Goal: Task Accomplishment & Management: Use online tool/utility

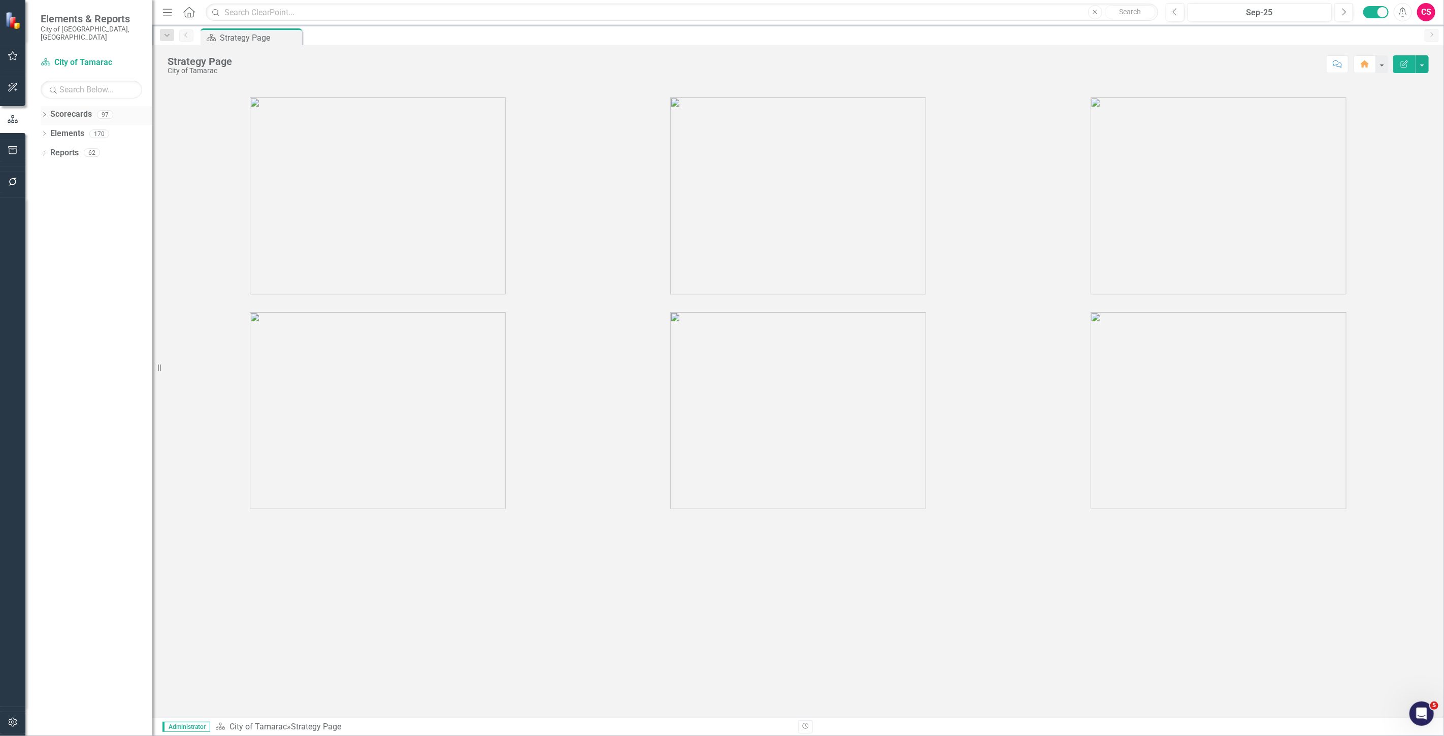
click at [68, 109] on link "Scorecards" at bounding box center [71, 115] width 42 height 12
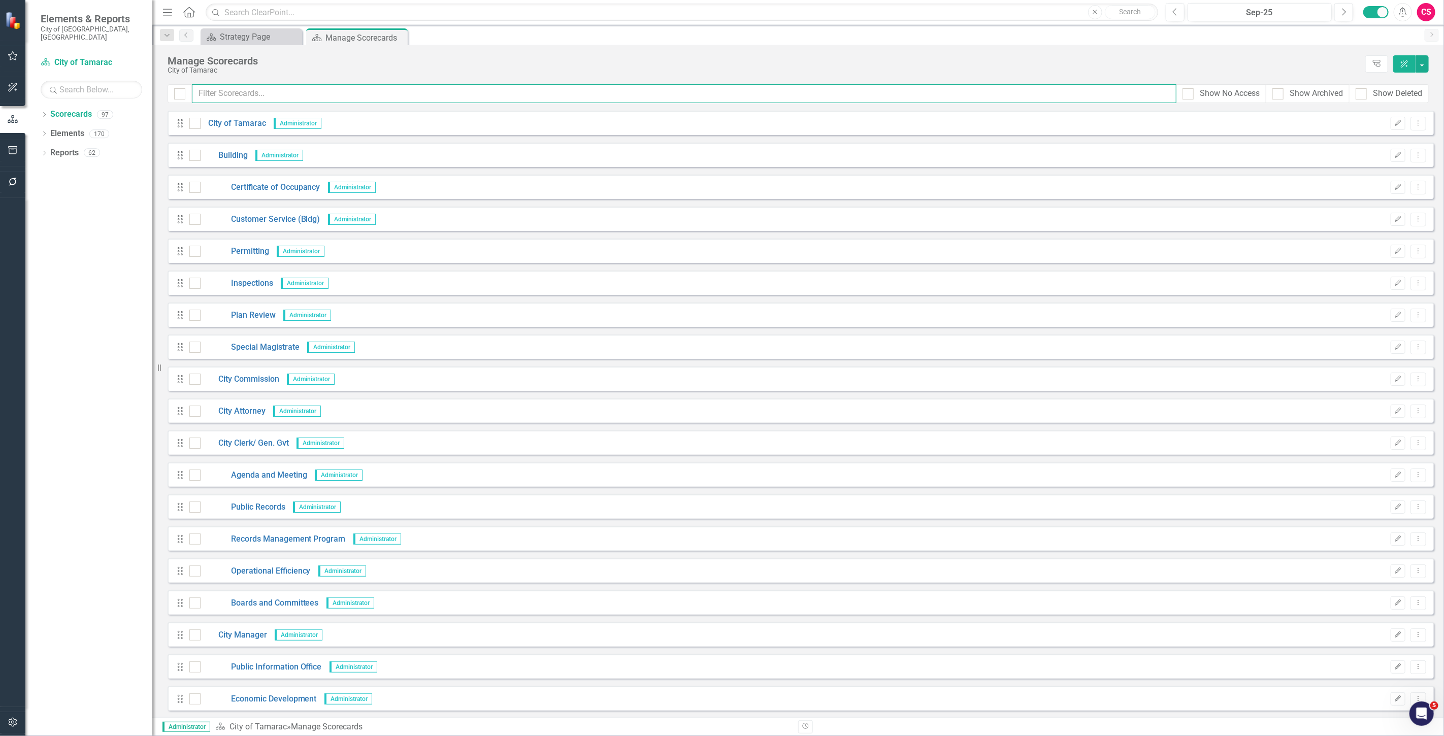
click at [265, 86] on input "text" at bounding box center [684, 93] width 985 height 19
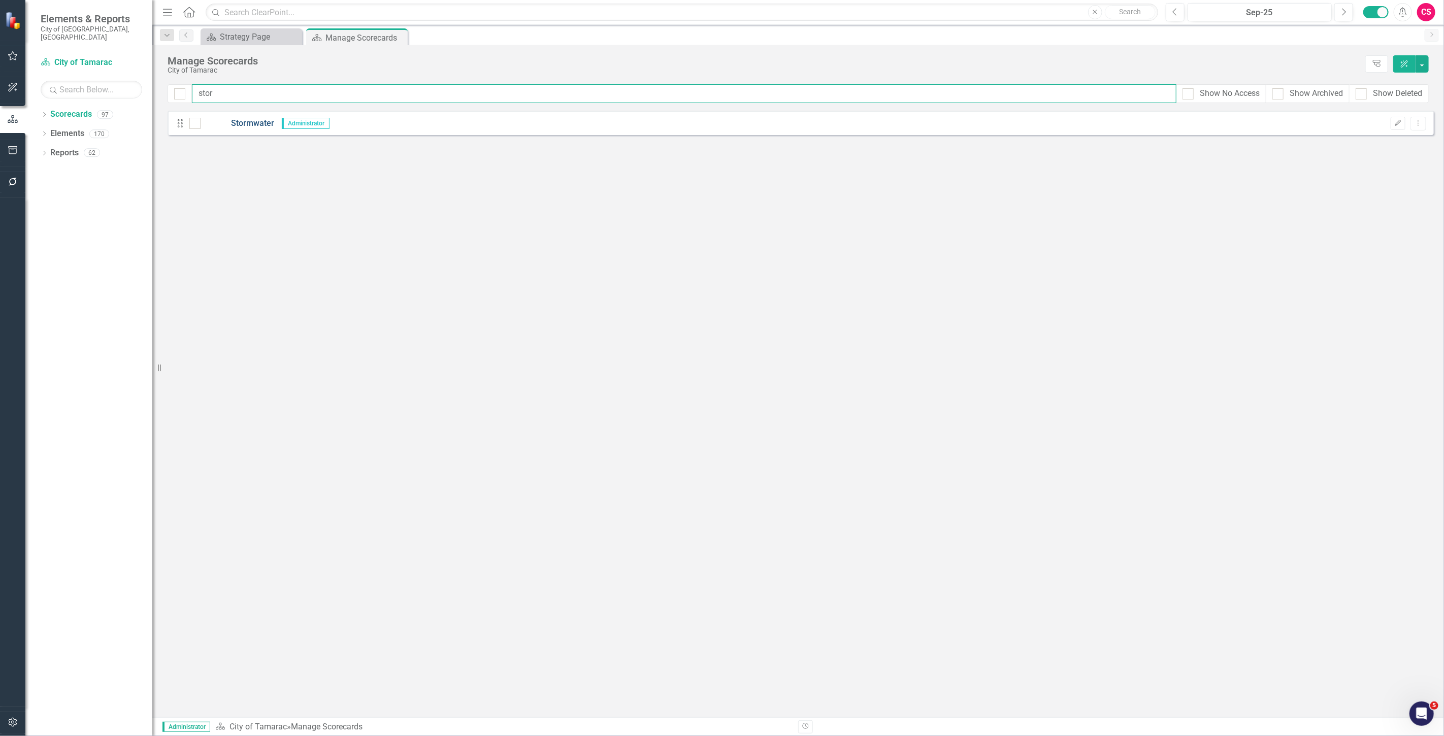
type input "stor"
click at [247, 124] on link "Stormwater" at bounding box center [238, 124] width 74 height 12
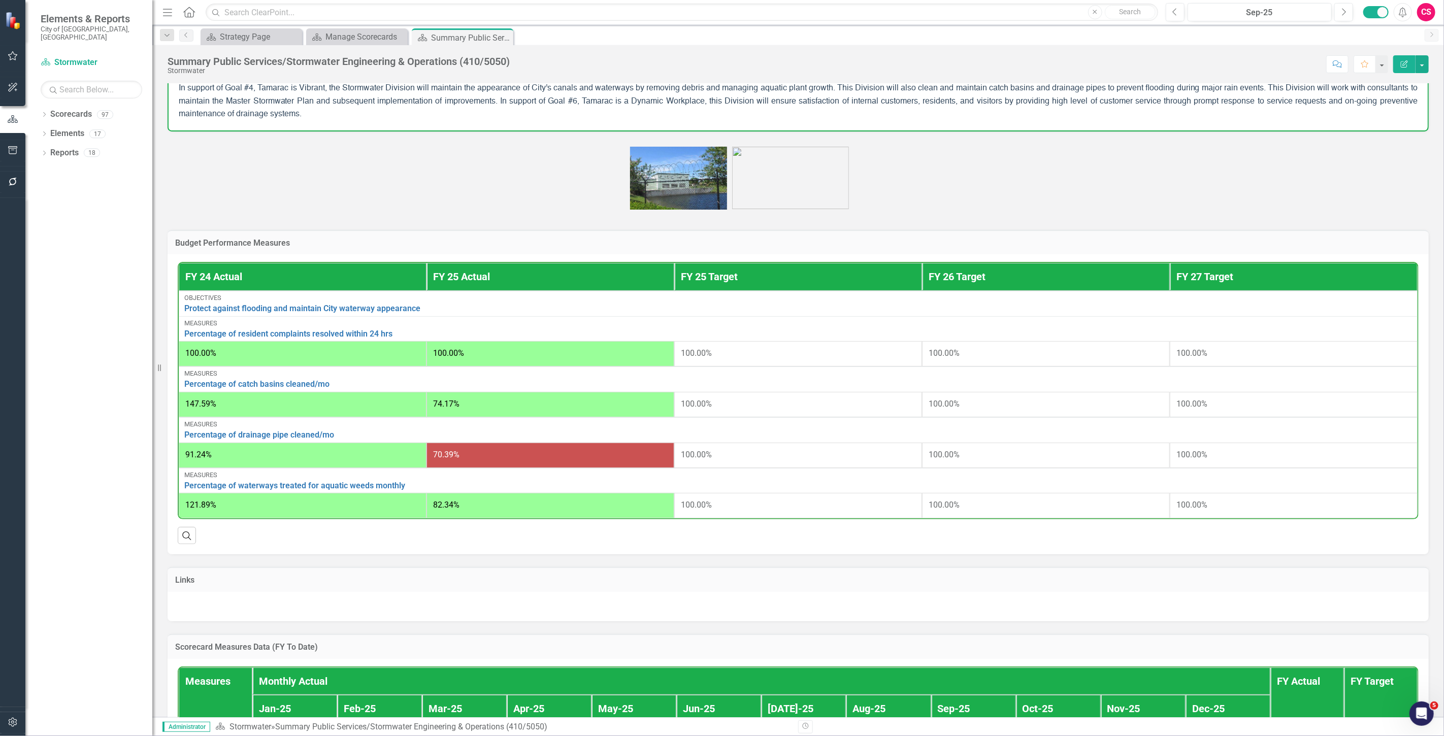
scroll to position [486, 0]
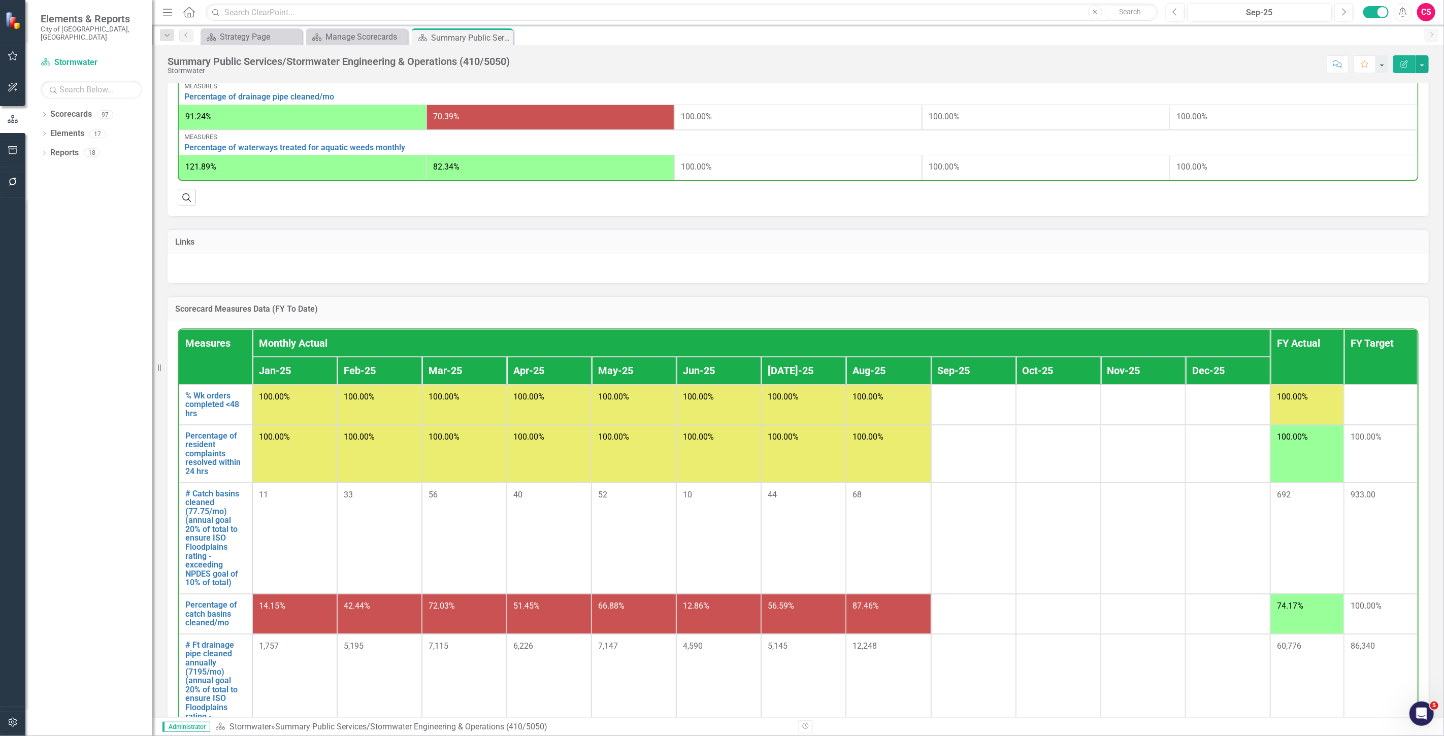
click at [402, 314] on h3 "Scorecard Measures Data (FY To Date)" at bounding box center [798, 309] width 1246 height 9
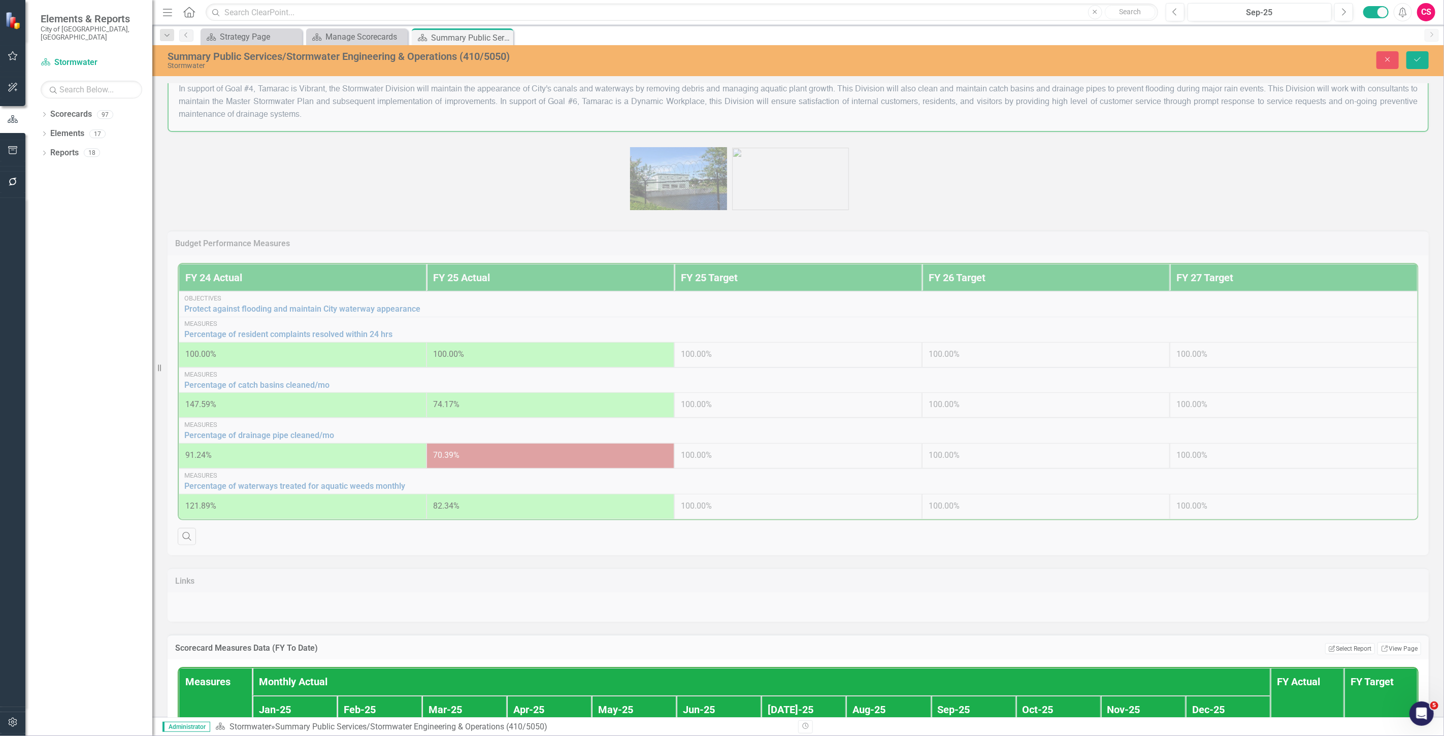
scroll to position [374, 0]
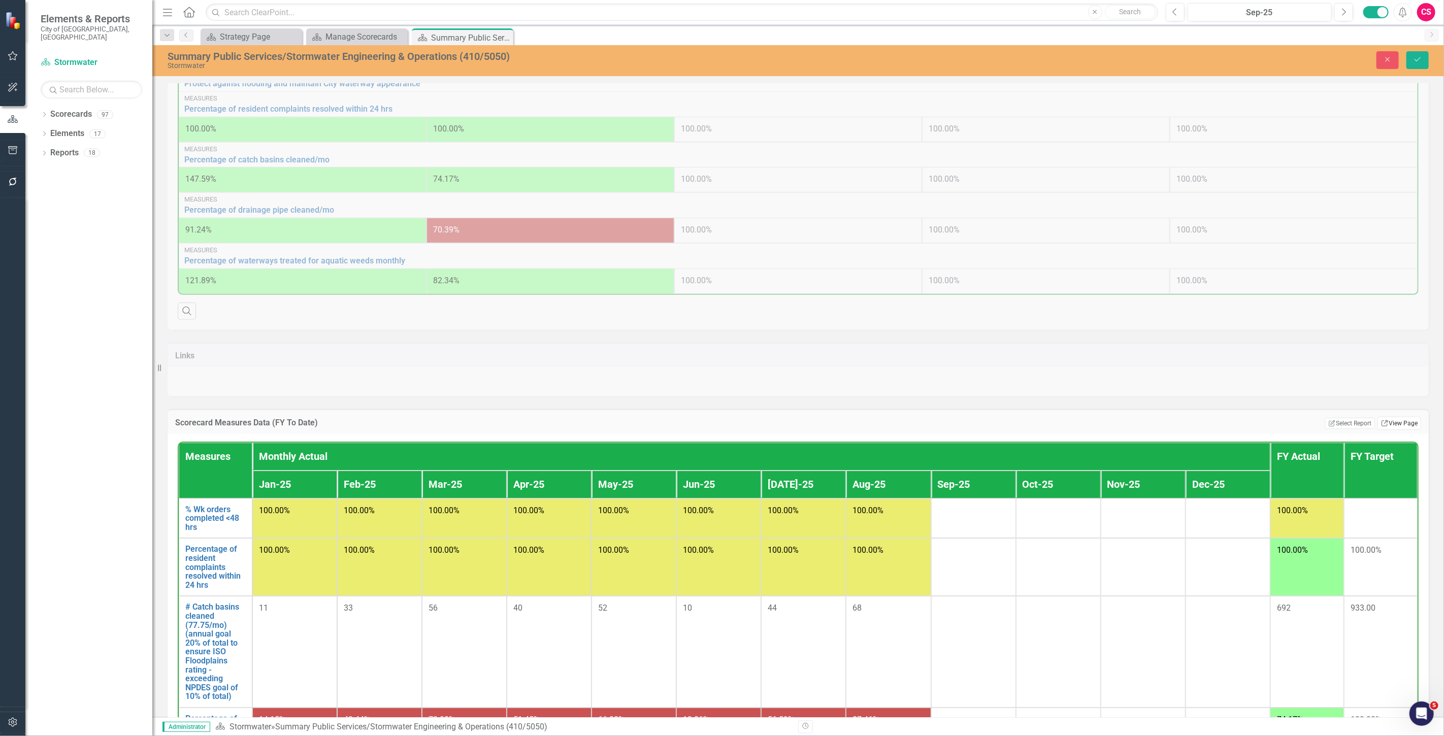
click at [1390, 428] on link "Link View Page" at bounding box center [1400, 423] width 44 height 13
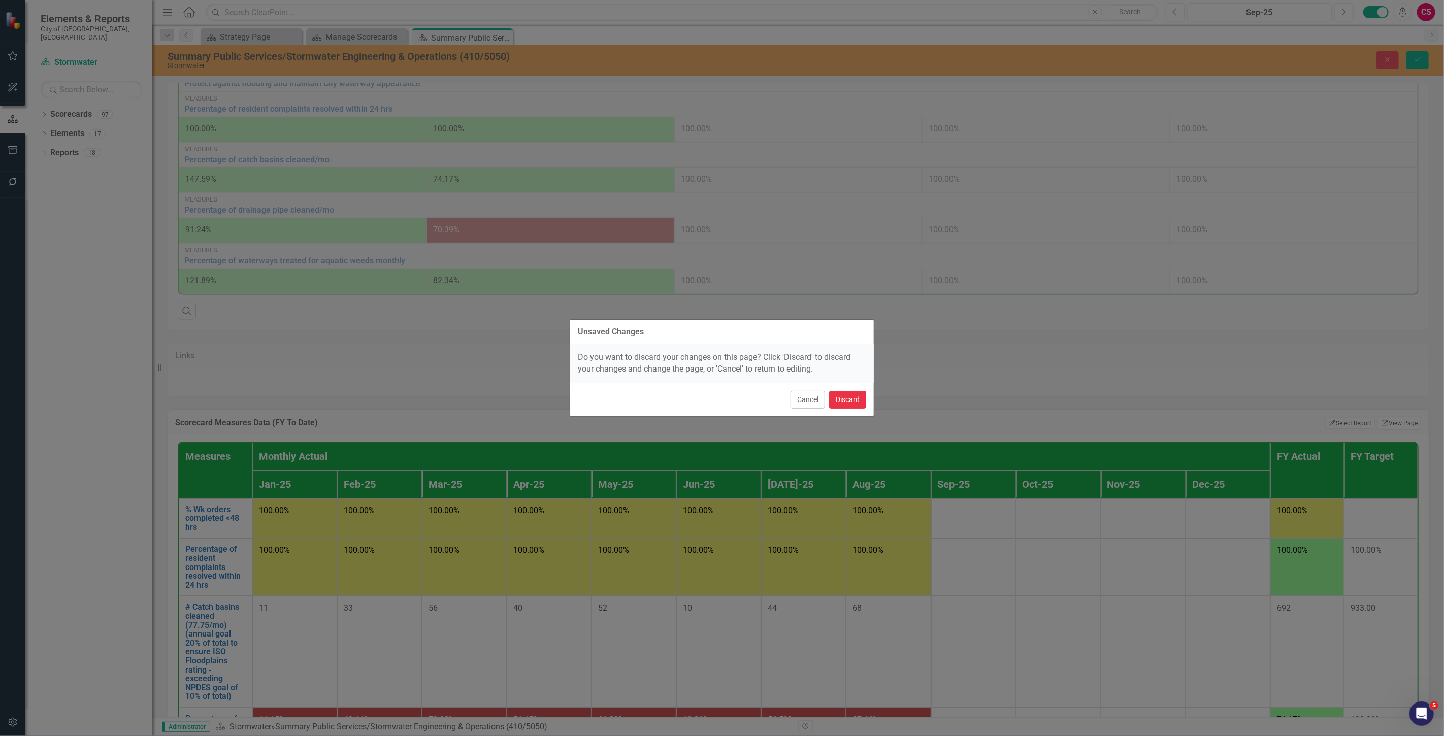
click at [849, 403] on button "Discard" at bounding box center [847, 400] width 37 height 18
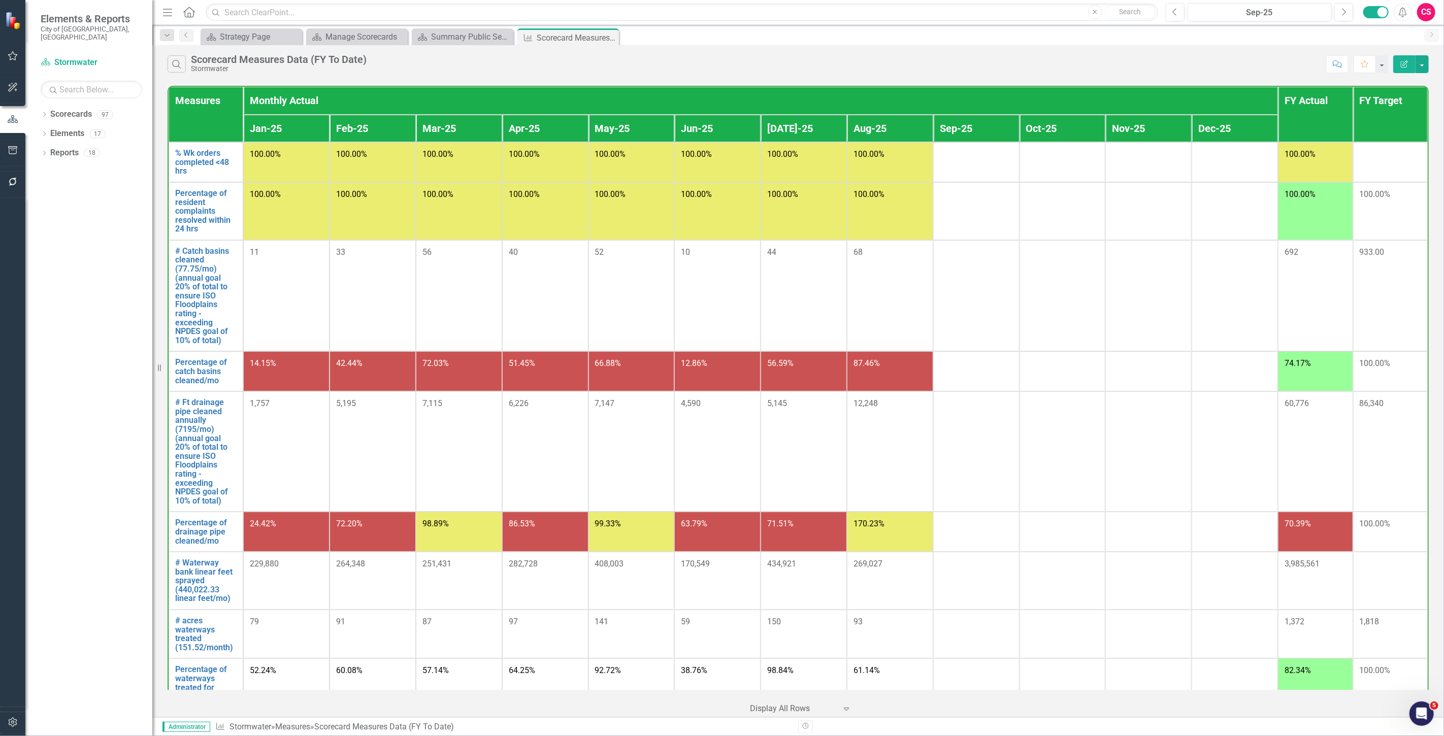
click at [1403, 72] on button "Edit Report" at bounding box center [1404, 64] width 22 height 18
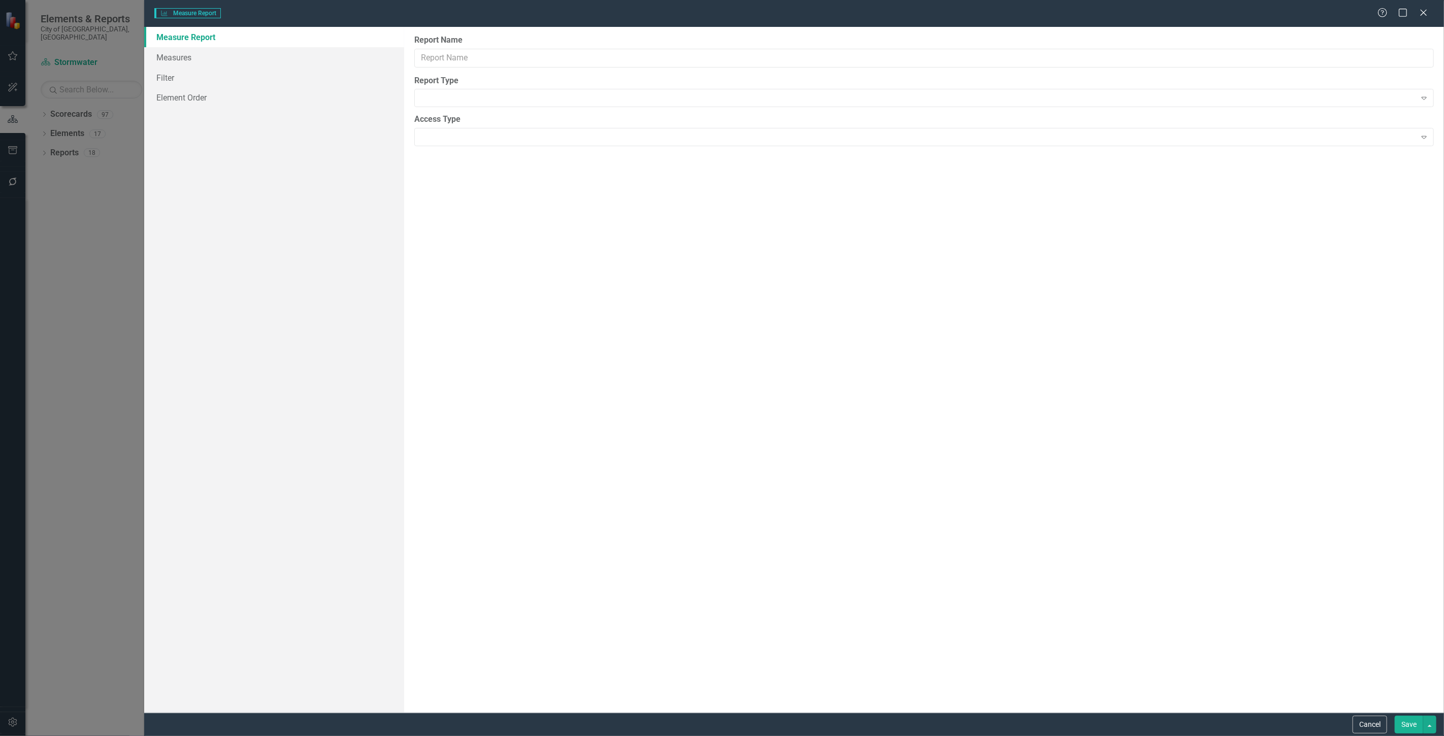
type input "Scorecard Measures Data (FY To Date)"
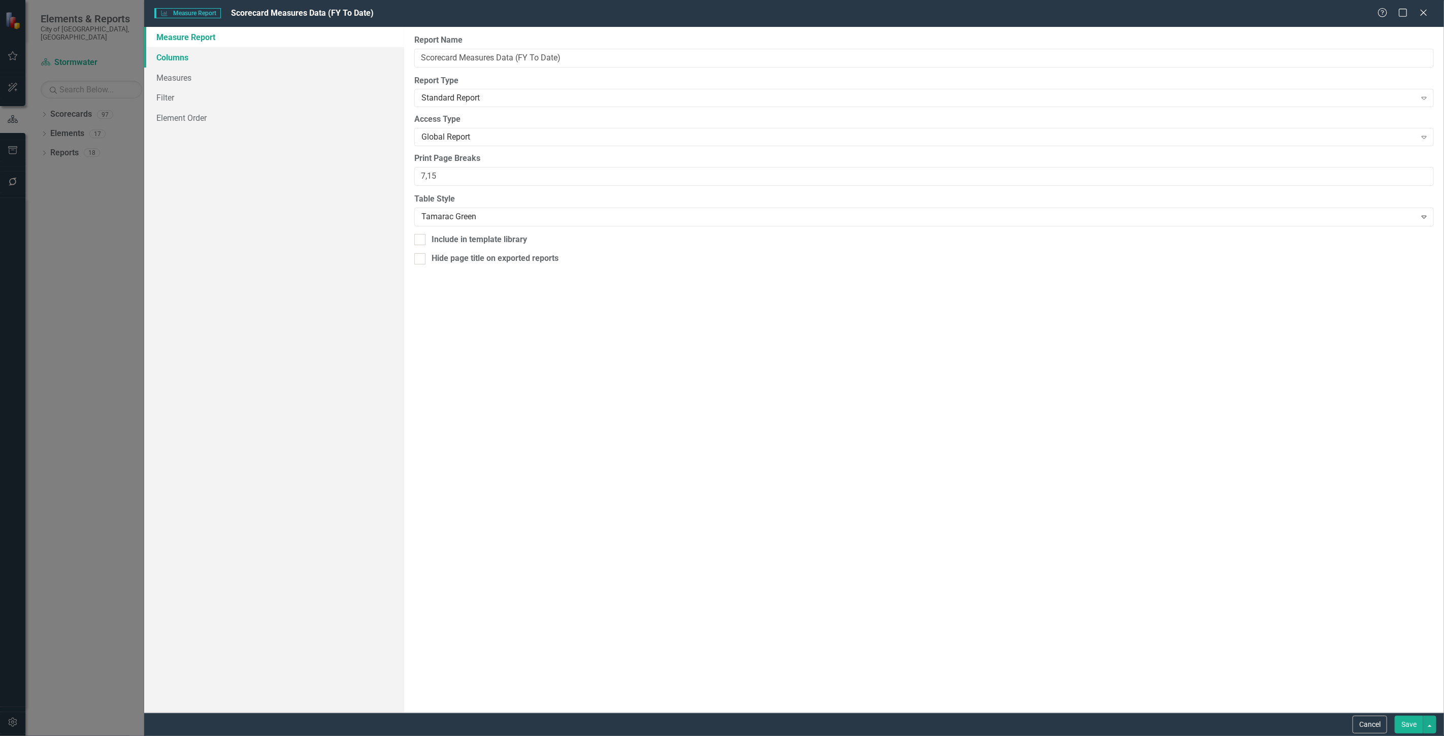
click at [245, 56] on link "Columns" at bounding box center [274, 57] width 260 height 20
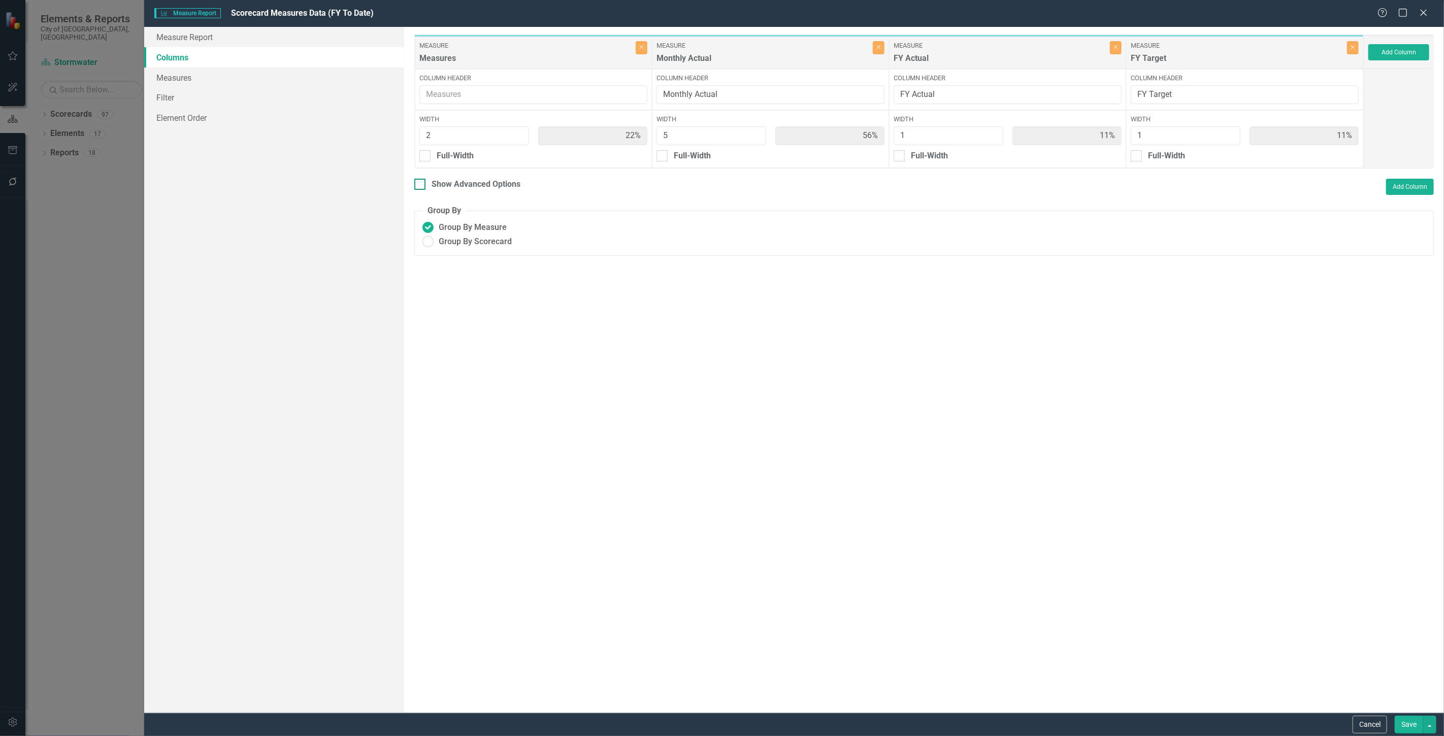
click at [491, 181] on div "Show Advanced Options" at bounding box center [476, 185] width 89 height 12
click at [421, 181] on input "Show Advanced Options" at bounding box center [417, 182] width 7 height 7
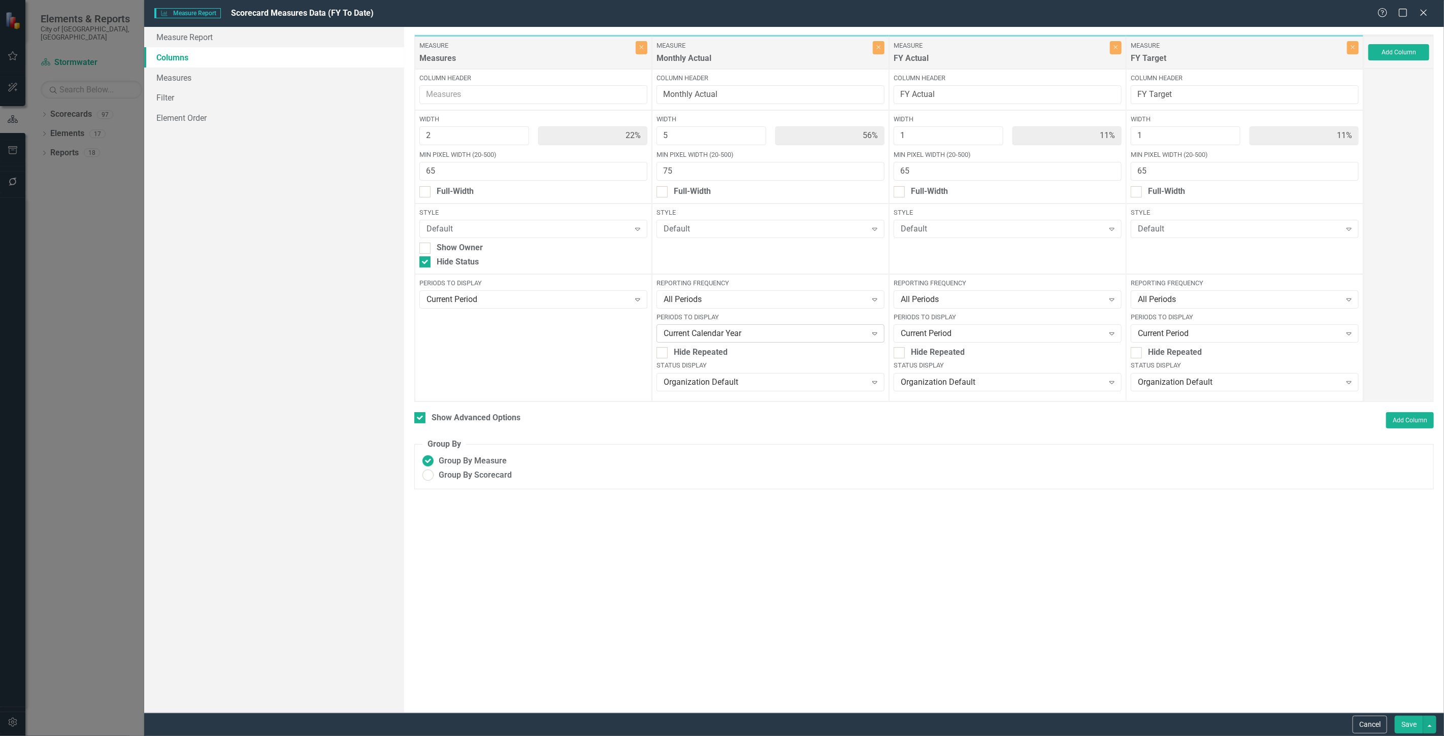
click at [699, 336] on div "Current Calendar Year" at bounding box center [765, 334] width 203 height 12
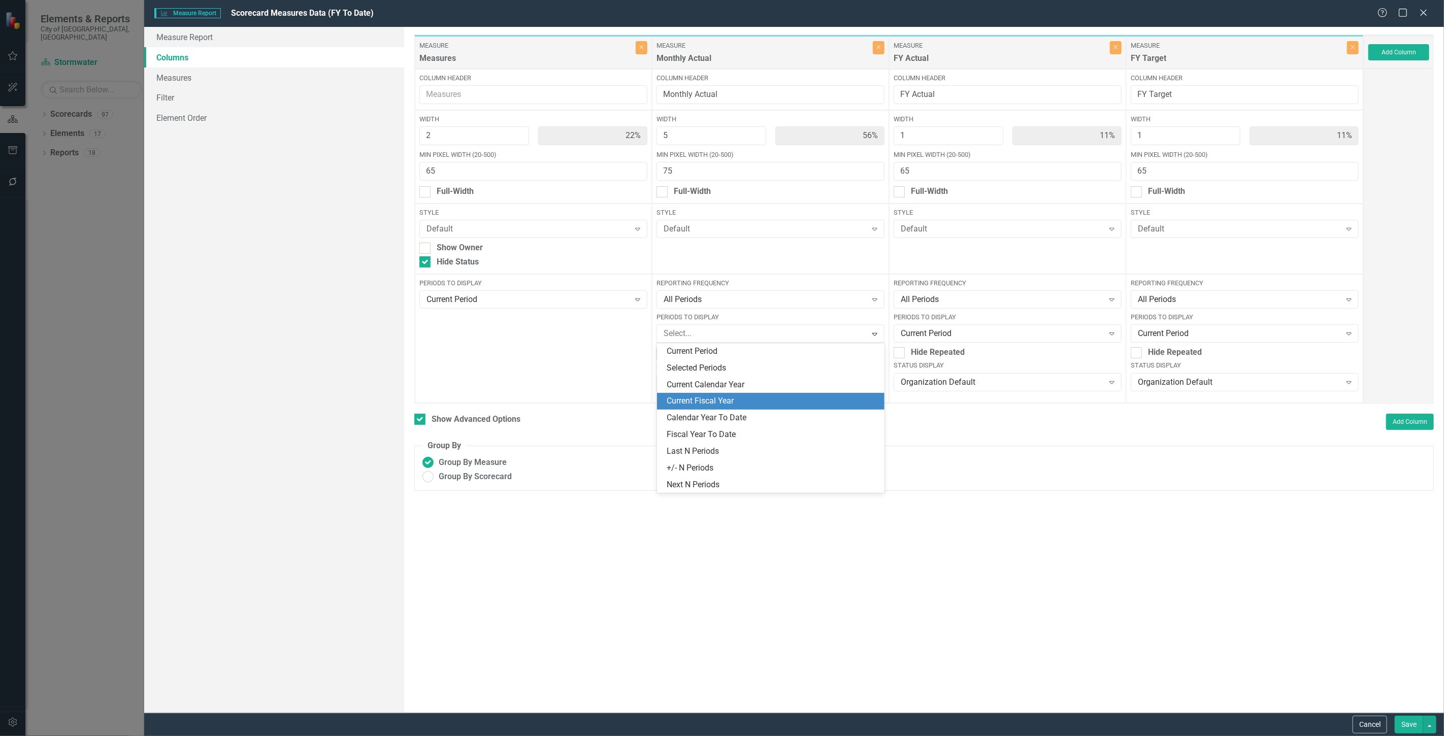
click at [706, 399] on div "Current Fiscal Year" at bounding box center [773, 402] width 212 height 12
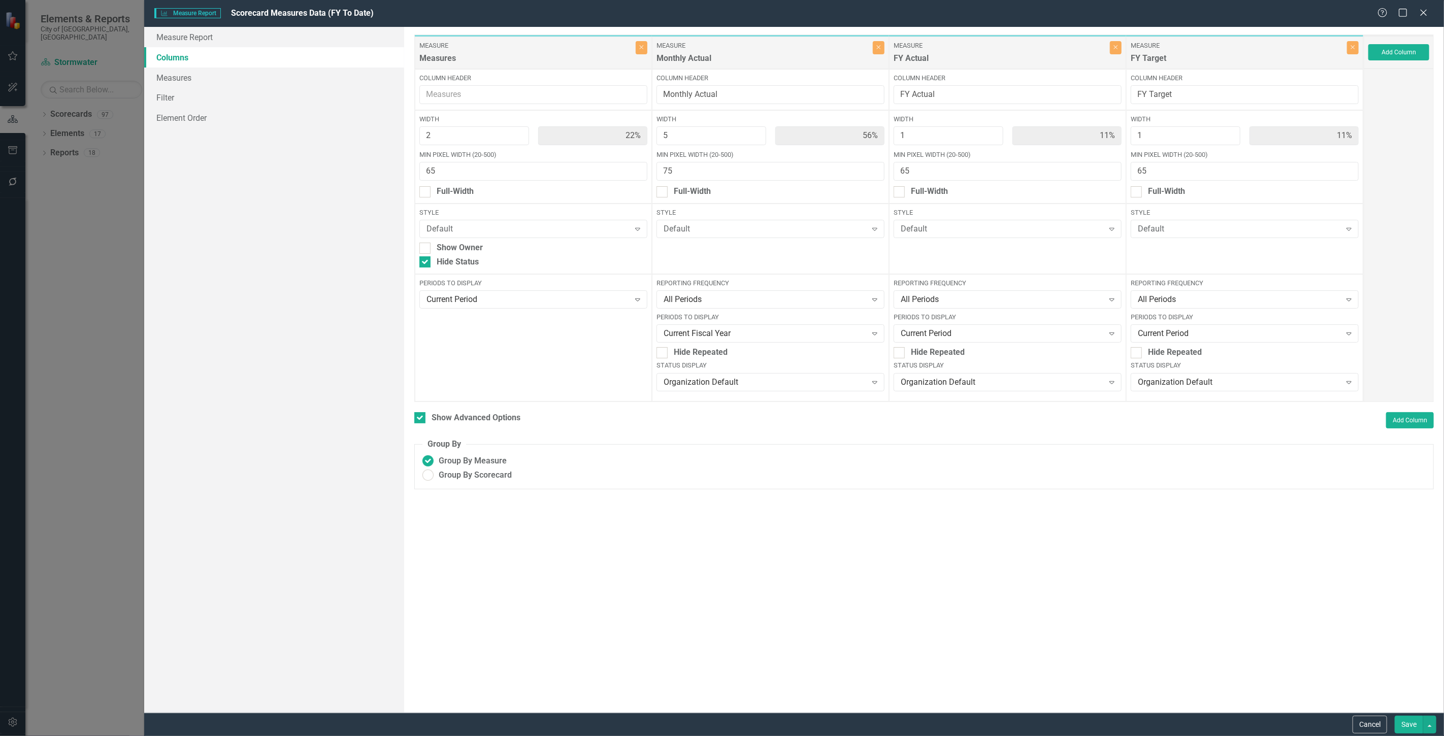
click at [1403, 726] on button "Save" at bounding box center [1409, 725] width 28 height 18
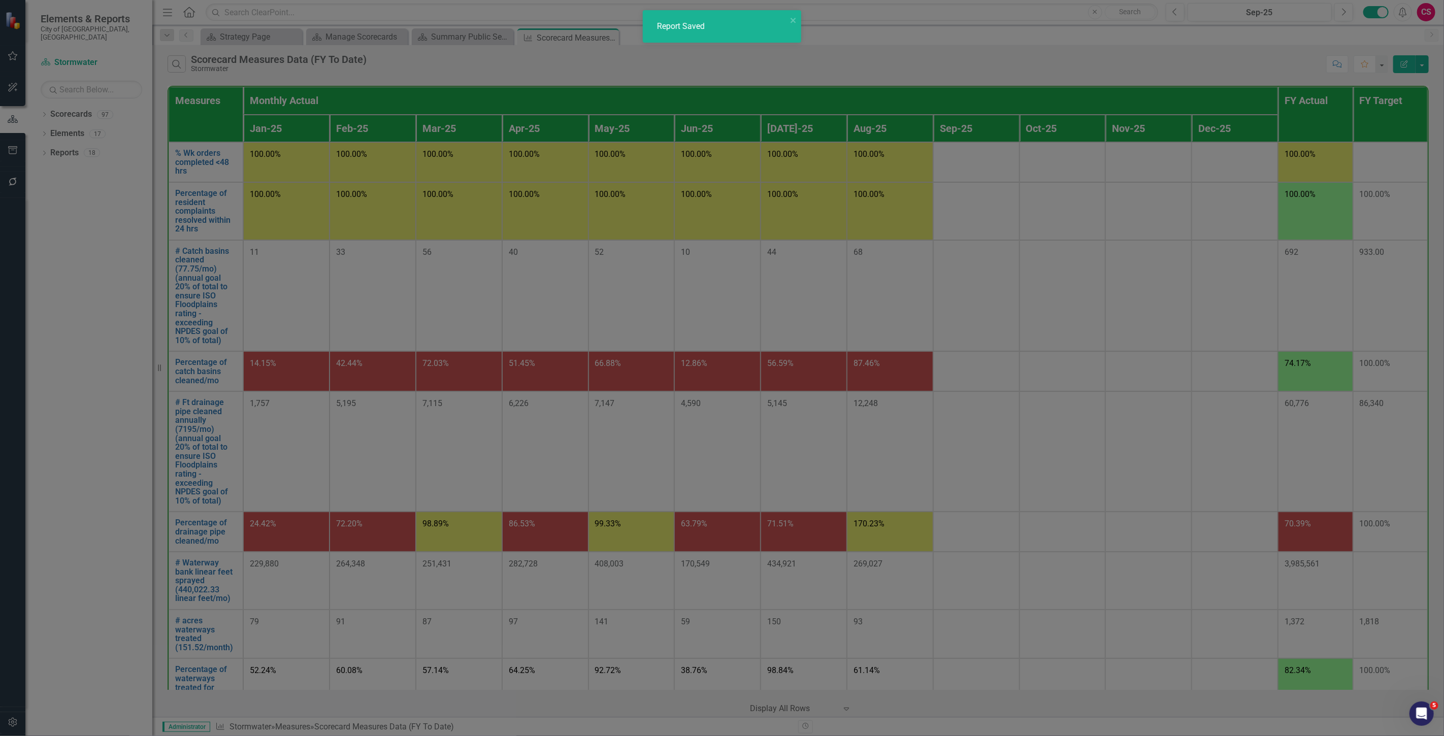
checkbox input "false"
radio input "false"
